Goal: Navigation & Orientation: Find specific page/section

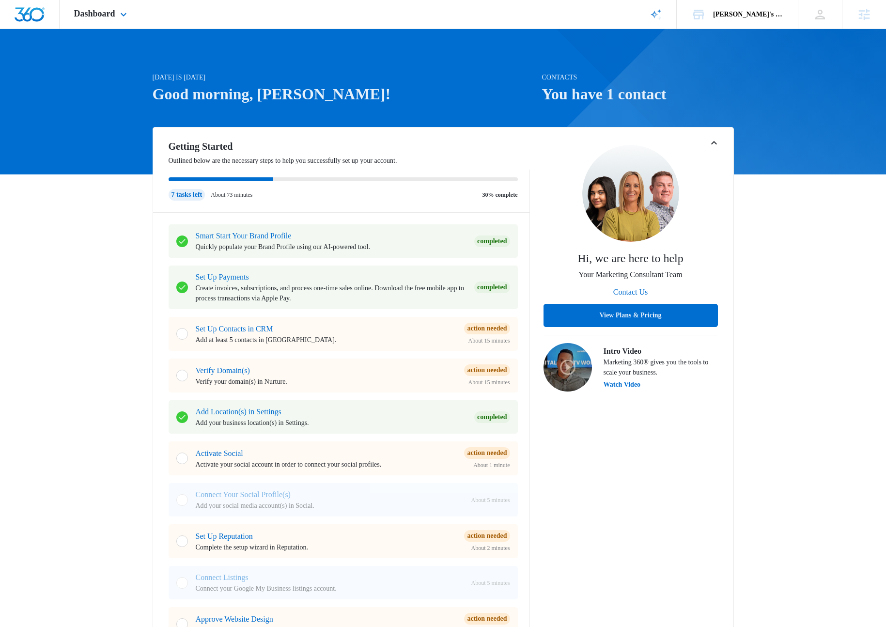
click at [655, 7] on div "AI Assistant Review & Publish Blog Posts Initiated by Rob Lifford on 10/2/2025 …" at bounding box center [655, 14] width 41 height 29
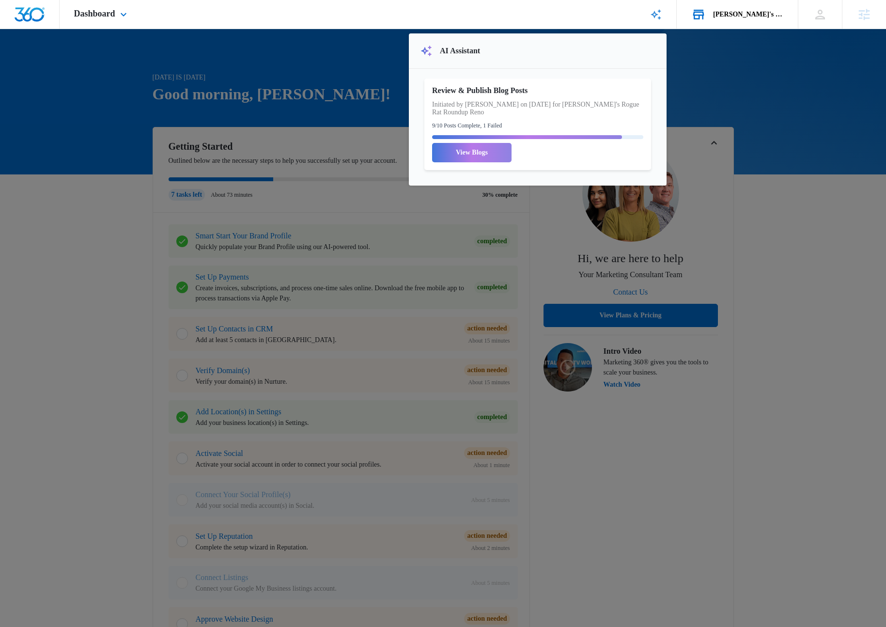
click at [735, 21] on div "Rob's Rogue Rat Roundup Your Accounts View All" at bounding box center [736, 14] width 121 height 29
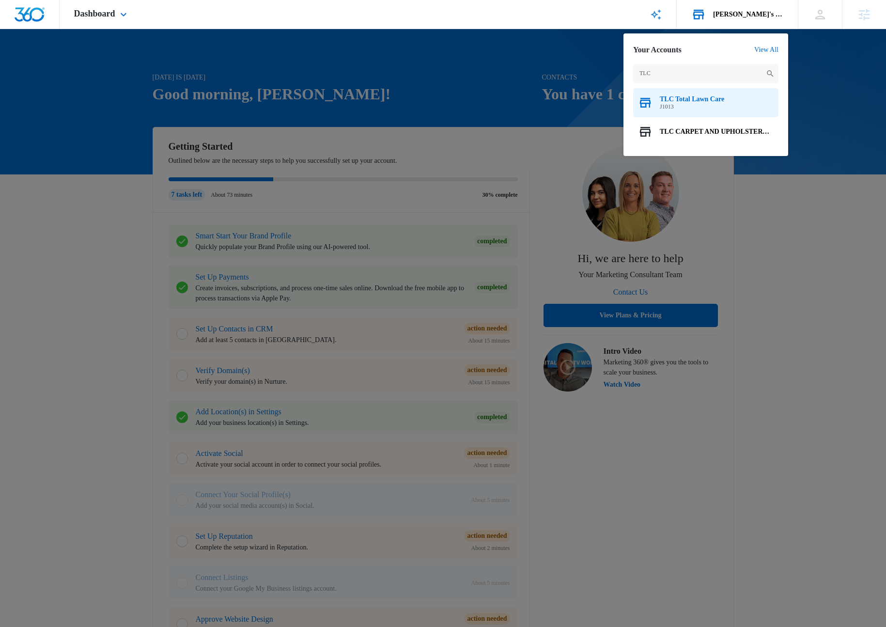
type input "TLC"
click at [676, 99] on span "TLC Total Lawn Care" at bounding box center [691, 99] width 64 height 8
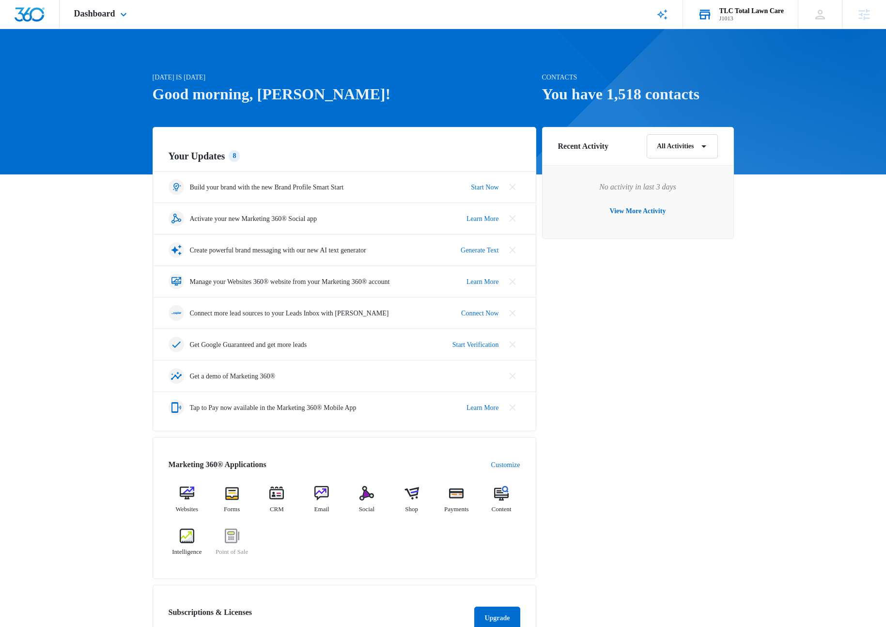
click at [755, 320] on div "Today is Monday, October 6th Good morning, Rob! Contacts You have 1,518 contact…" at bounding box center [443, 464] width 886 height 846
click at [668, 10] on div "AI Assistant Review & Publish Blog Posts Initiated by Adam Moore on 10/4/2025 f…" at bounding box center [662, 14] width 41 height 29
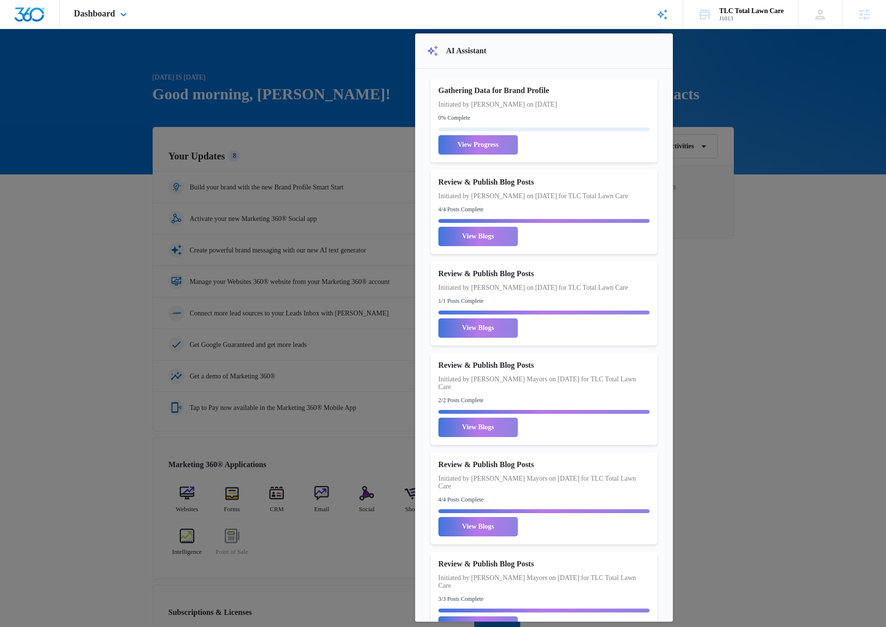
click at [710, 37] on div at bounding box center [443, 313] width 886 height 627
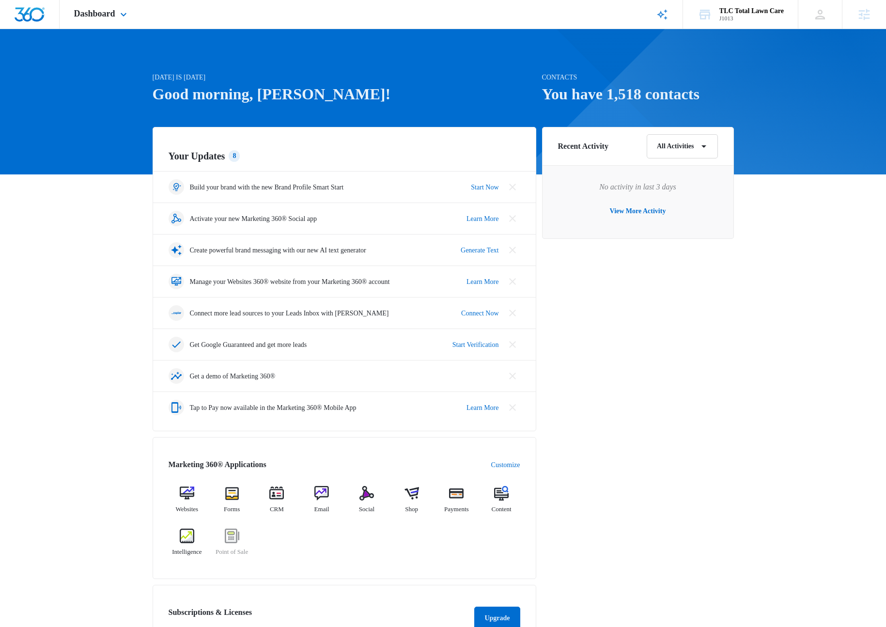
click at [663, 16] on icon at bounding box center [662, 15] width 12 height 12
click at [836, 115] on div "Today is Monday, October 6th Good morning, Rob! Contacts You have 1,518 contact…" at bounding box center [443, 464] width 886 height 846
click at [729, 288] on div "Recent Activity All Activities No activity in last 3 days View More Activity" at bounding box center [638, 420] width 192 height 586
click at [660, 10] on icon at bounding box center [662, 15] width 12 height 12
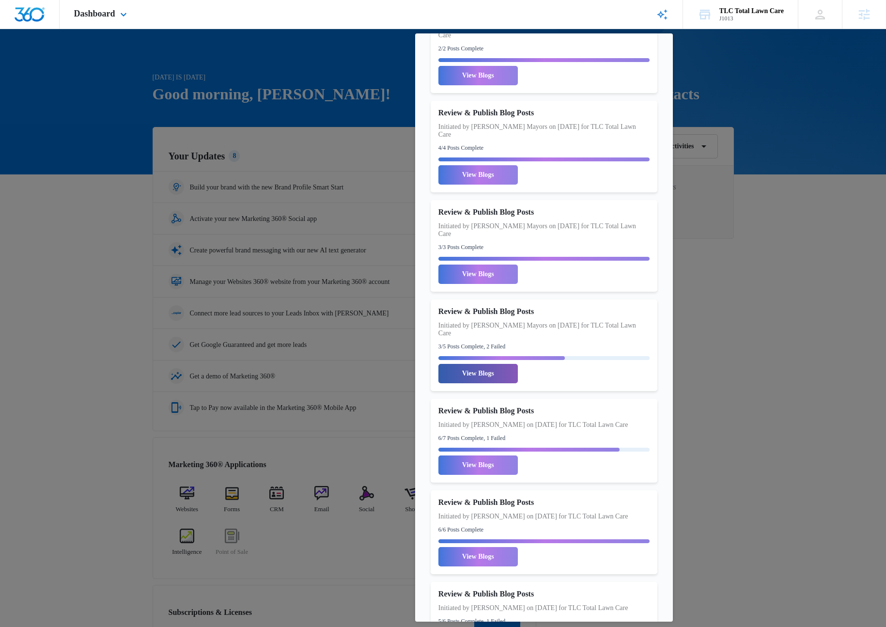
scroll to position [432, 0]
